Goal: Navigation & Orientation: Go to known website

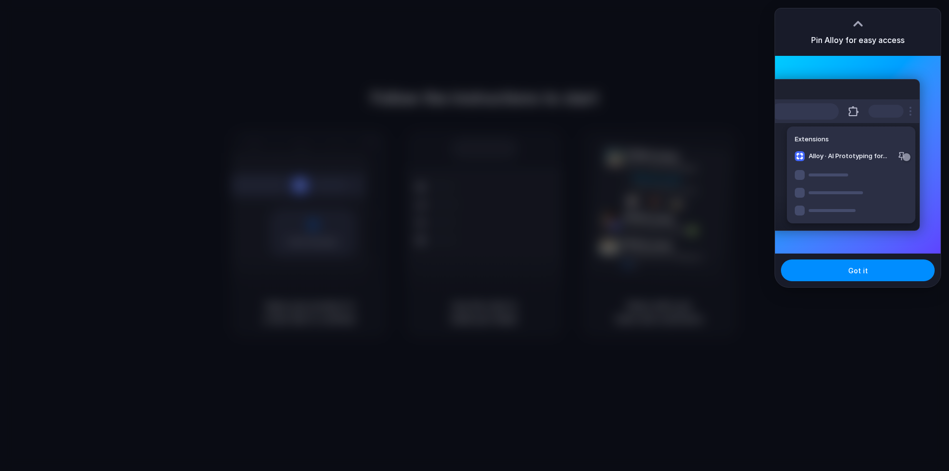
click at [859, 282] on div "Got it" at bounding box center [858, 271] width 166 height 34
click at [861, 274] on span "Got it" at bounding box center [859, 271] width 20 height 10
